Goal: Task Accomplishment & Management: Manage account settings

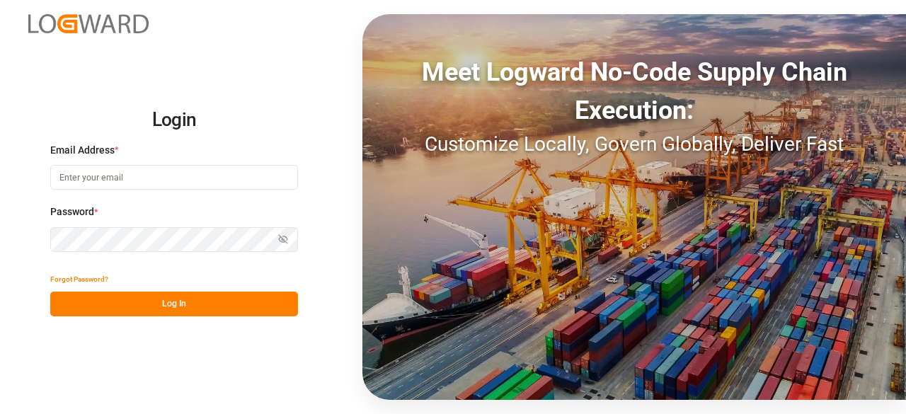
type input "dalia.gutierrez@leschaco.com"
click at [231, 306] on button "Log In" at bounding box center [174, 304] width 248 height 25
